Goal: Find specific fact: Find specific page/section

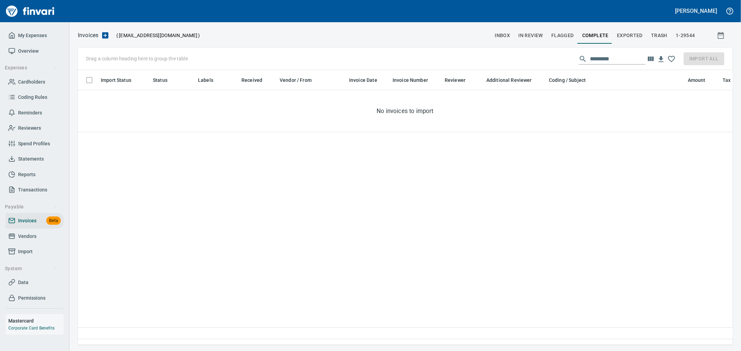
scroll to position [263, 649]
click at [37, 161] on span "Statements" at bounding box center [31, 159] width 26 height 9
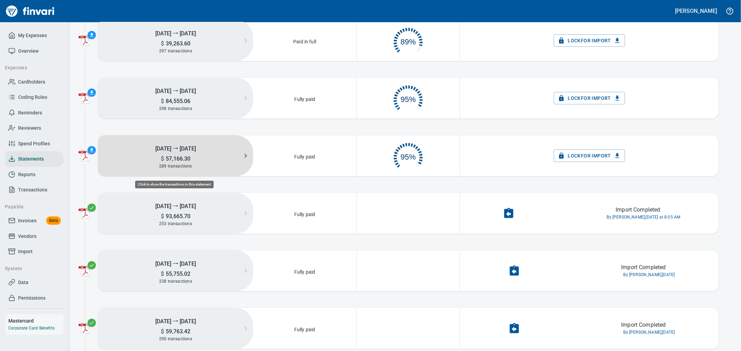
click at [182, 173] on button "[DATE] ⭢ [DATE] $ 57,166.30 289 transactions" at bounding box center [175, 155] width 155 height 41
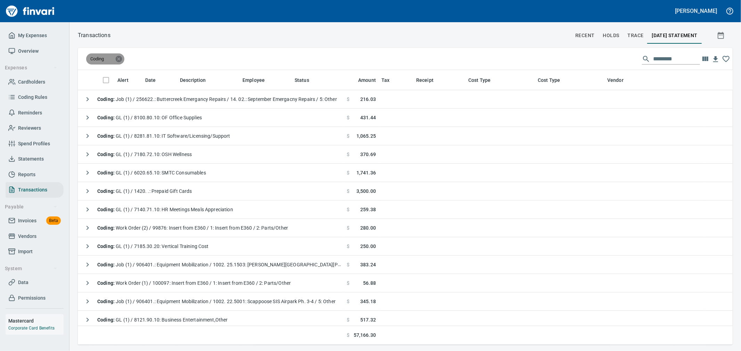
click at [122, 58] on icon at bounding box center [119, 59] width 6 height 6
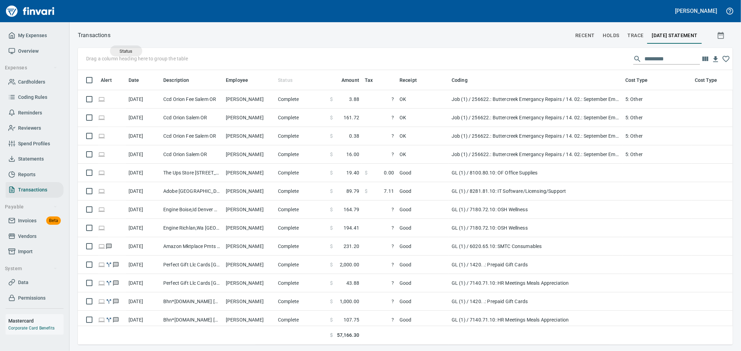
drag, startPoint x: 280, startPoint y: 79, endPoint x: 125, endPoint y: 60, distance: 155.7
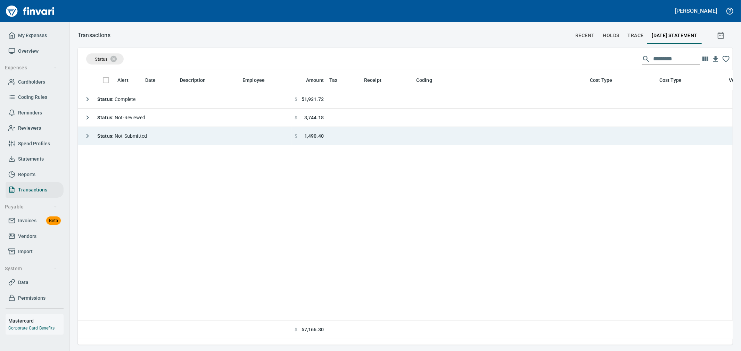
click at [89, 136] on icon "button" at bounding box center [87, 136] width 8 height 8
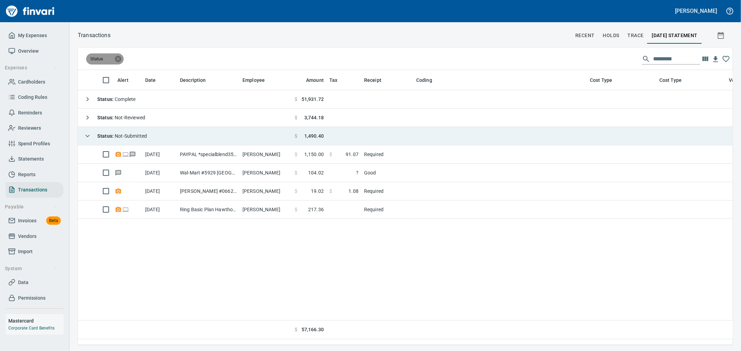
click at [117, 57] on icon at bounding box center [118, 59] width 6 height 6
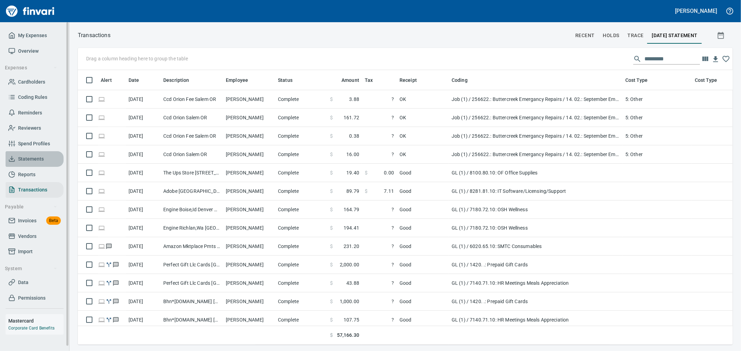
click at [39, 155] on span "Statements" at bounding box center [31, 159] width 26 height 9
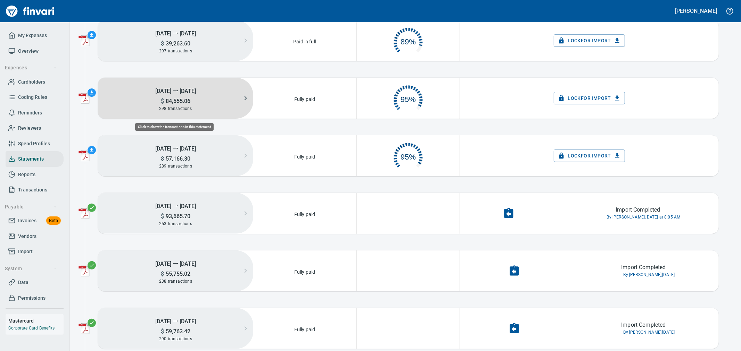
click at [183, 113] on button "[DATE] ⭢ [DATE] $ 84,555.06 298 transactions" at bounding box center [175, 98] width 155 height 41
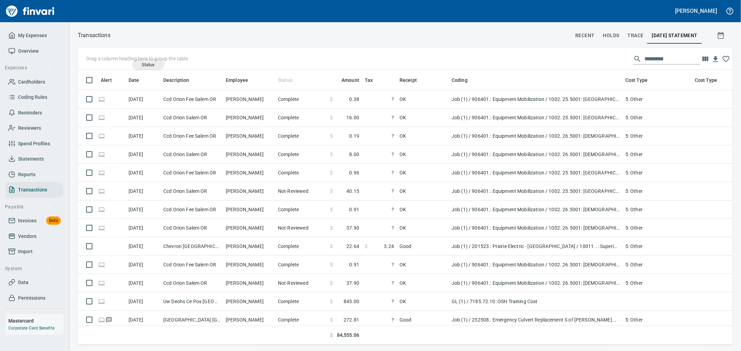
drag, startPoint x: 284, startPoint y: 80, endPoint x: 148, endPoint y: 65, distance: 136.7
click at [148, 65] on body "[PERSON_NAME] My Expenses Overview Expenses Cardholders Coding Rules Reminders …" at bounding box center [370, 175] width 741 height 351
drag, startPoint x: 286, startPoint y: 78, endPoint x: 145, endPoint y: 57, distance: 142.6
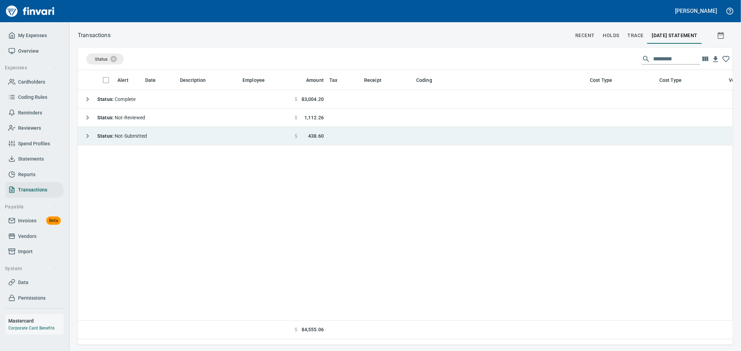
click at [89, 135] on icon "button" at bounding box center [87, 136] width 8 height 8
click at [117, 60] on icon at bounding box center [118, 59] width 8 height 8
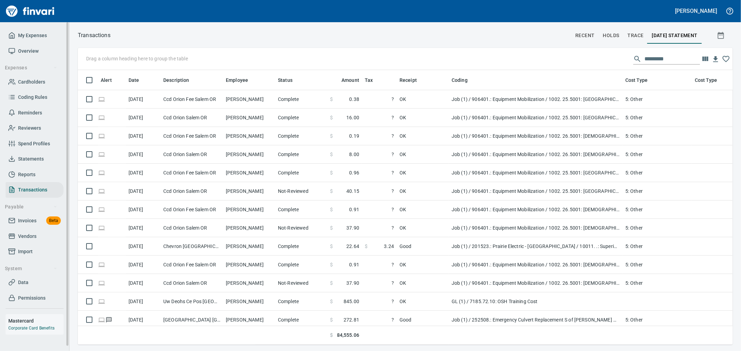
click at [41, 158] on span "Statements" at bounding box center [31, 159] width 26 height 9
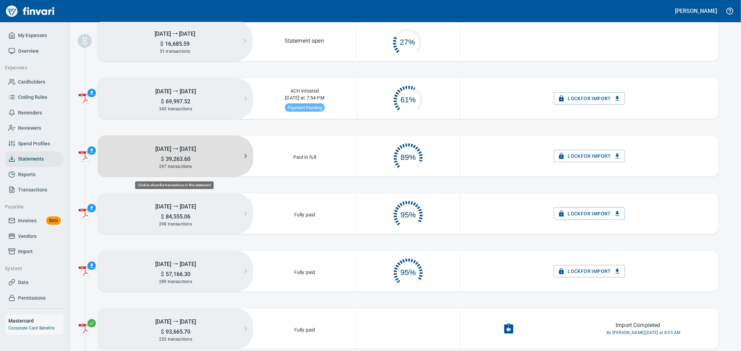
click at [221, 162] on h5 "$ 39,263.60" at bounding box center [175, 159] width 155 height 7
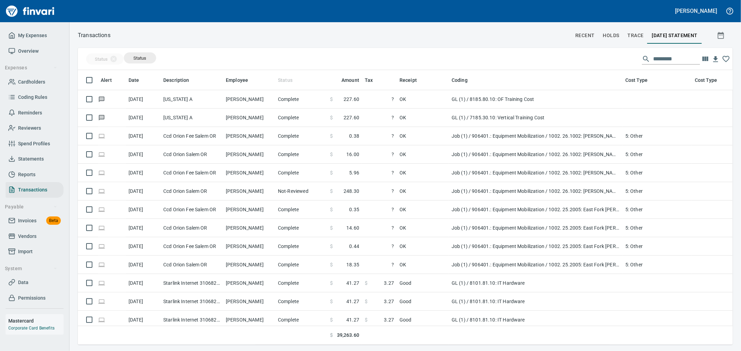
drag, startPoint x: 283, startPoint y: 83, endPoint x: 138, endPoint y: 57, distance: 148.0
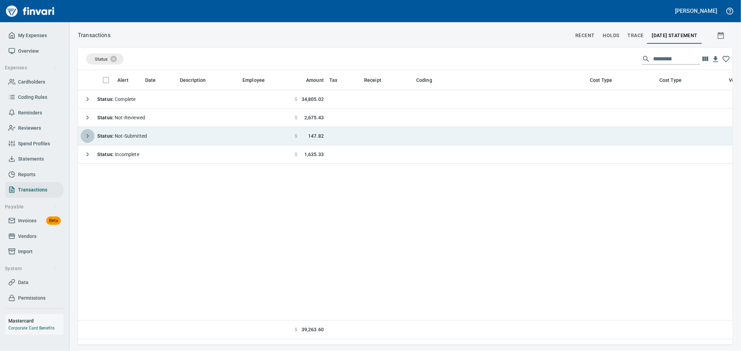
click at [86, 135] on icon "button" at bounding box center [87, 136] width 8 height 8
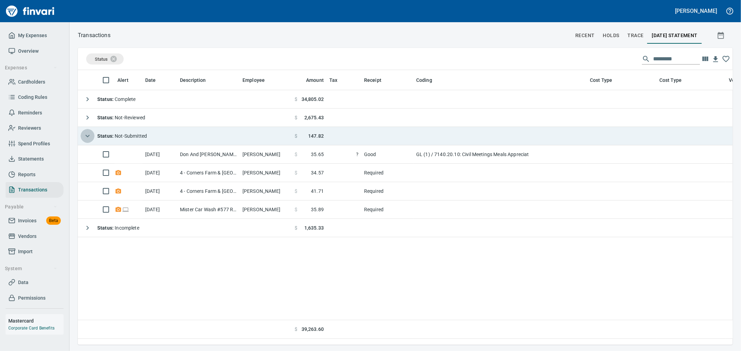
click at [86, 135] on icon "button" at bounding box center [87, 136] width 8 height 8
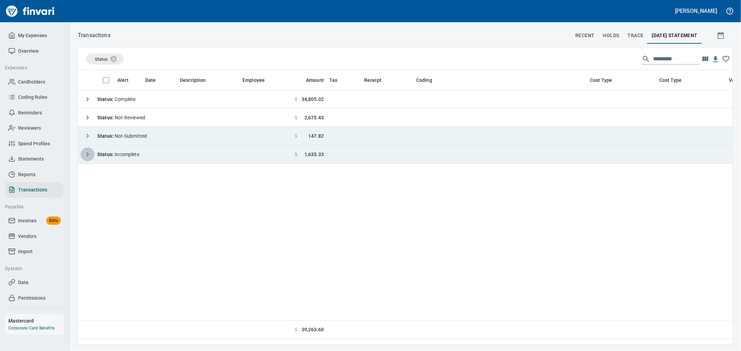
click at [84, 157] on icon "button" at bounding box center [87, 154] width 8 height 8
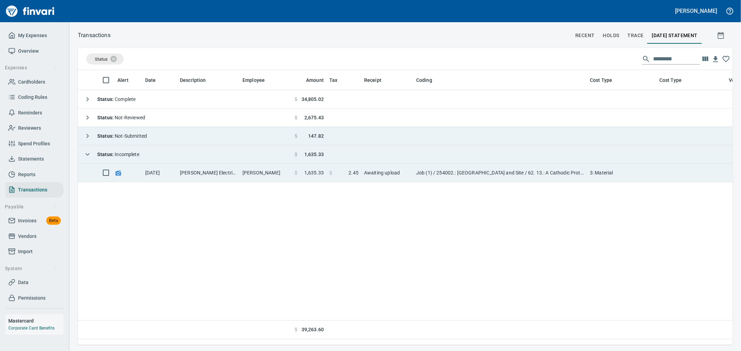
click at [278, 176] on td "[PERSON_NAME]" at bounding box center [266, 173] width 52 height 18
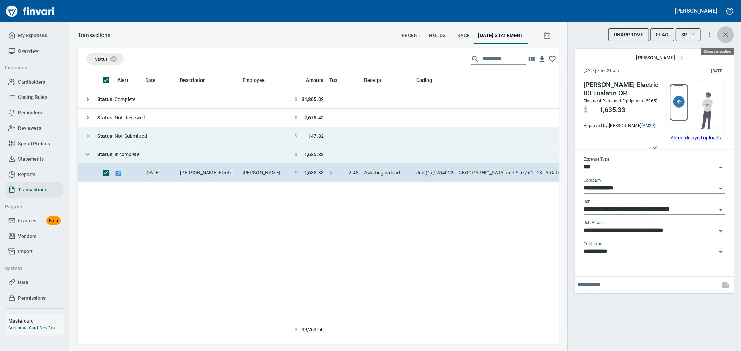
click at [726, 37] on icon "button" at bounding box center [725, 35] width 8 height 8
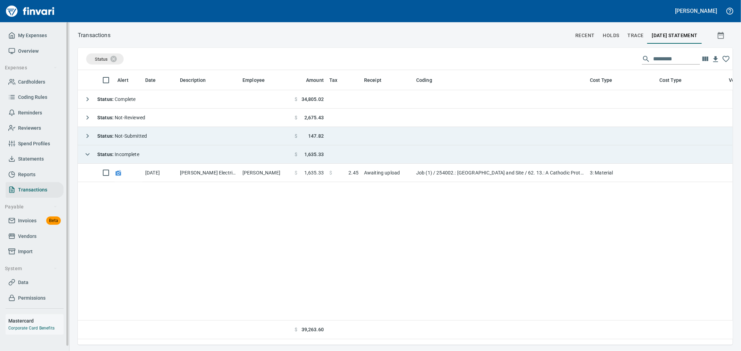
click at [31, 159] on span "Statements" at bounding box center [31, 159] width 26 height 9
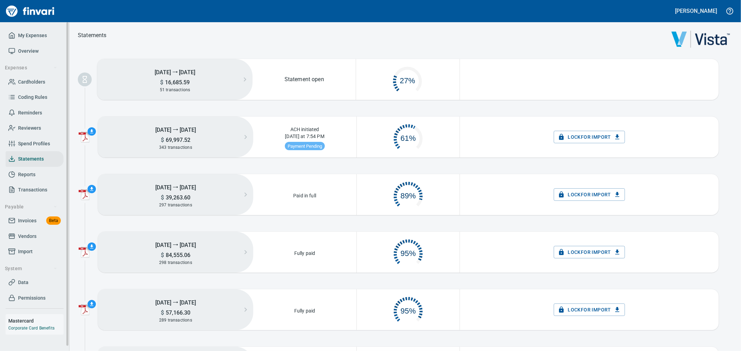
click at [32, 84] on span "Cardholders" at bounding box center [31, 82] width 27 height 9
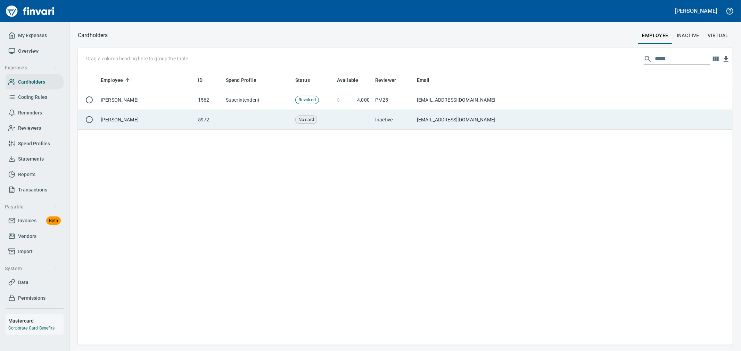
scroll to position [269, 649]
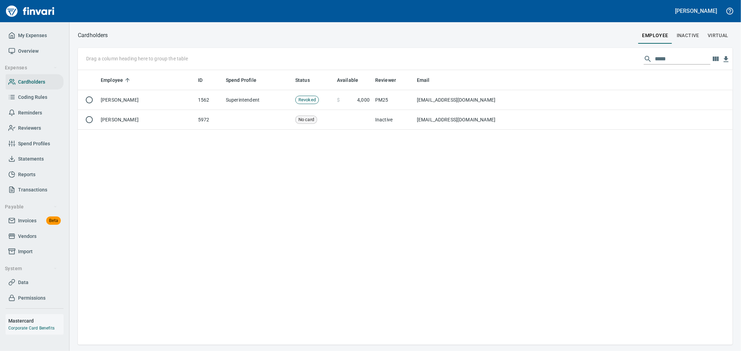
drag, startPoint x: 667, startPoint y: 54, endPoint x: 601, endPoint y: 56, distance: 65.6
click at [602, 56] on div "Drag a column heading here to group the table *****" at bounding box center [405, 59] width 655 height 22
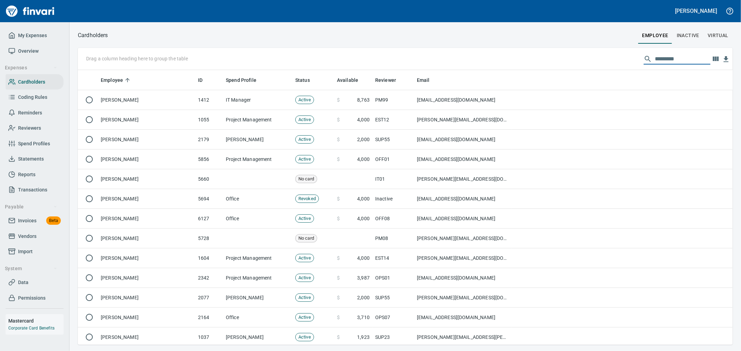
scroll to position [269, 643]
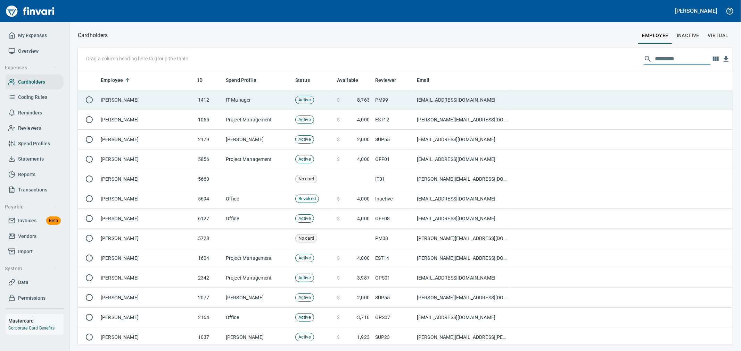
click at [508, 98] on td "[EMAIL_ADDRESS][DOMAIN_NAME]" at bounding box center [462, 100] width 97 height 20
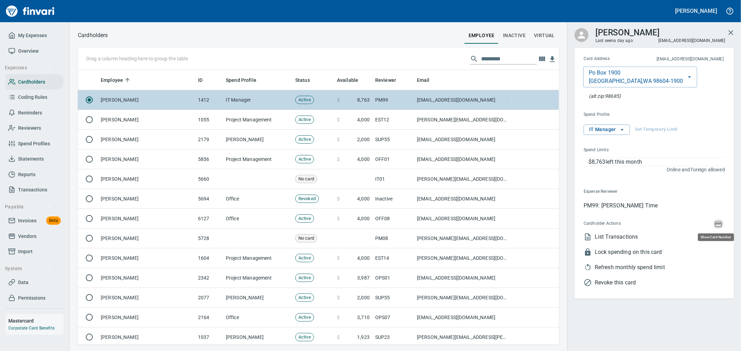
click at [717, 224] on icon "button" at bounding box center [718, 225] width 7 height 6
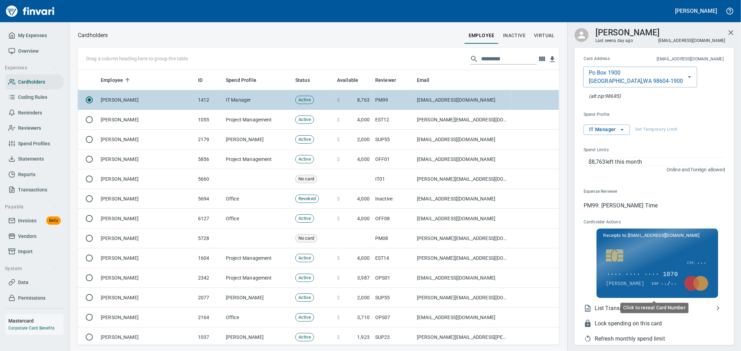
scroll to position [269, 469]
click at [661, 272] on span "···· ···· ···· 1070" at bounding box center [642, 275] width 73 height 9
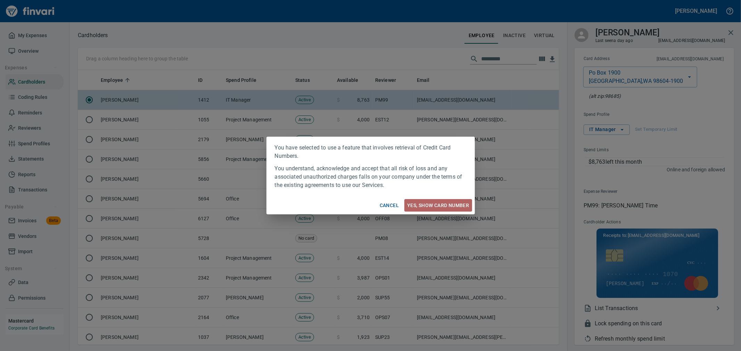
click at [437, 199] on button "Yes, Show card number" at bounding box center [437, 205] width 67 height 13
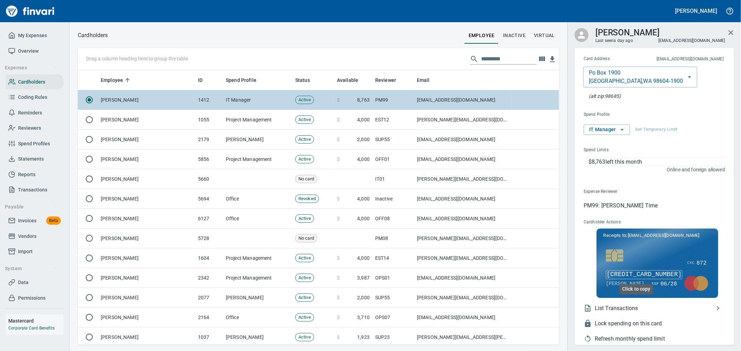
click at [663, 273] on span "[CREDIT_CARD_NUMBER]" at bounding box center [644, 275] width 76 height 9
